Goal: Task Accomplishment & Management: Use online tool/utility

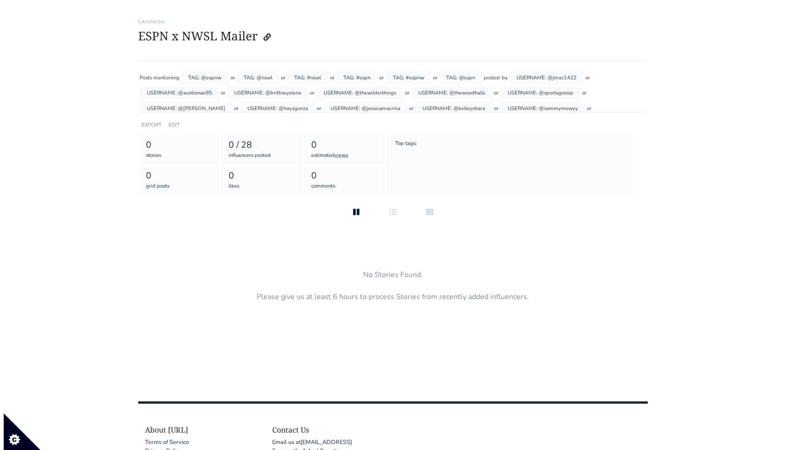
scroll to position [41, 0]
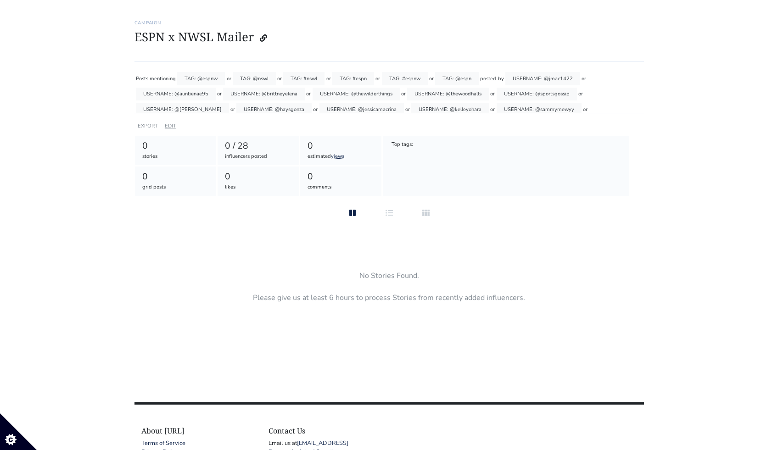
click at [167, 124] on link "EDIT" at bounding box center [170, 126] width 11 height 7
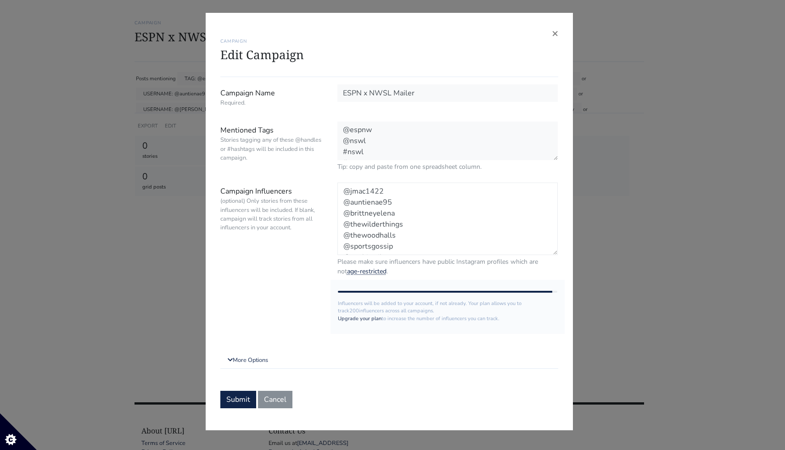
click at [345, 191] on textarea "@jmac1422 @auntienae95 @brittneyelena @thewilderthings @thewoodhalls @sportsgos…" at bounding box center [447, 219] width 221 height 73
paste textarea "blaaakkkke"
paste textarea "theskimm"
type textarea "@blaaakkkke @theskimm @jmac1422 @auntienae95 @brittneyelena @thewilderthings @t…"
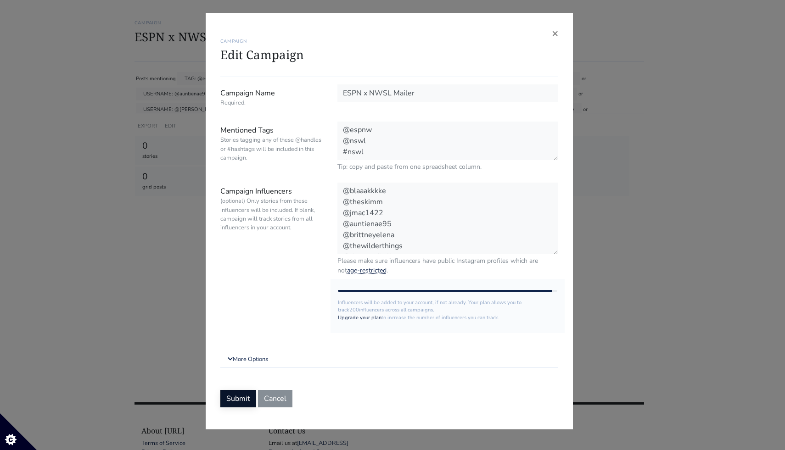
click at [245, 394] on button "Submit" at bounding box center [238, 398] width 36 height 17
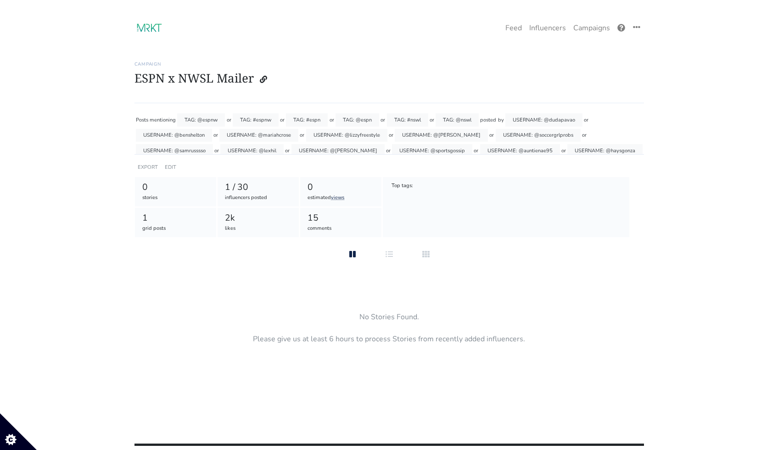
scroll to position [41, 0]
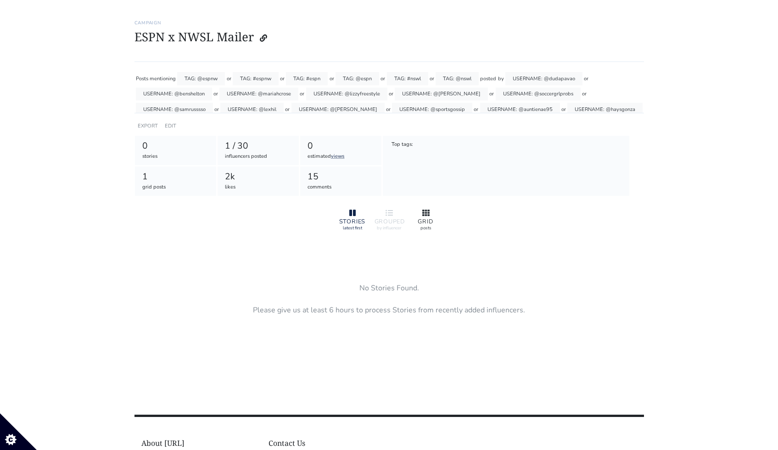
click at [429, 216] on div at bounding box center [425, 213] width 29 height 11
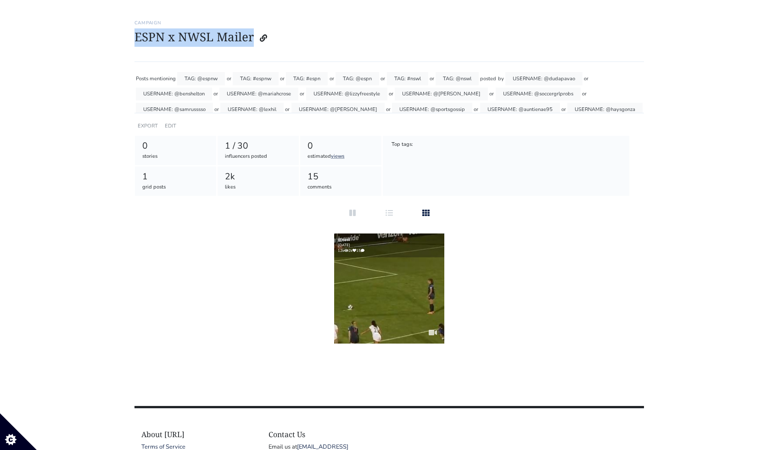
drag, startPoint x: 132, startPoint y: 42, endPoint x: 252, endPoint y: 45, distance: 120.3
click at [252, 44] on div "Stories Feed Welcome! Get the most out of your Ephemeral.ai account Continue se…" at bounding box center [389, 176] width 523 height 334
copy h1 "ESPN x NWSL Mailer"
